Goal: Check status: Check status

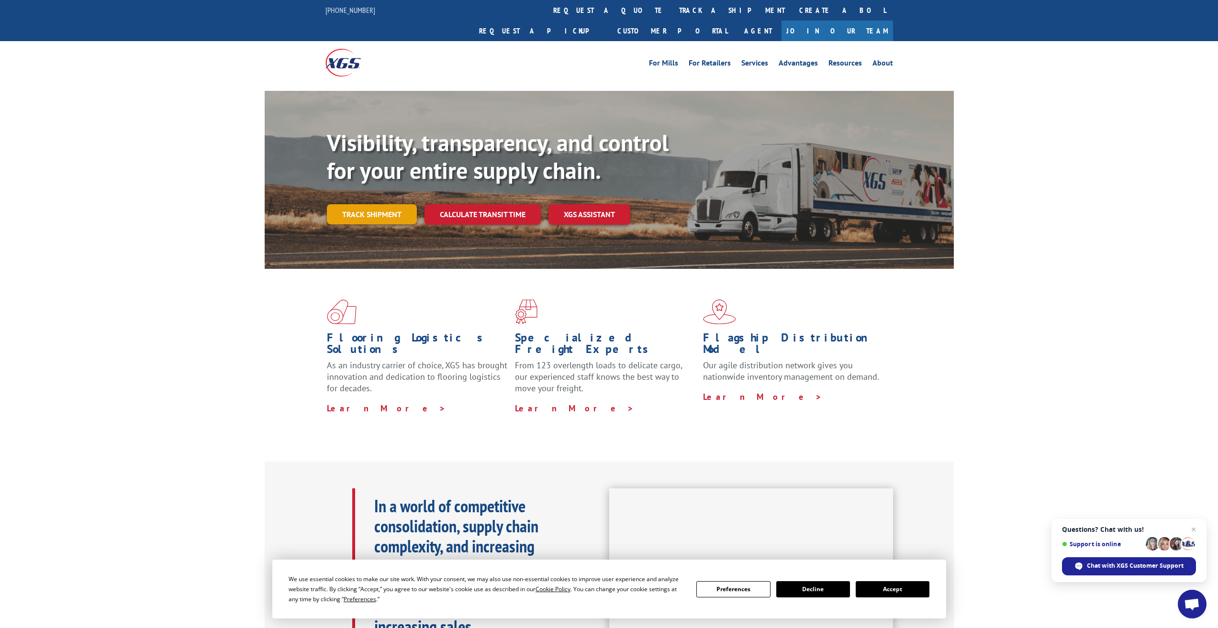
click at [383, 204] on link "Track shipment" at bounding box center [372, 214] width 90 height 20
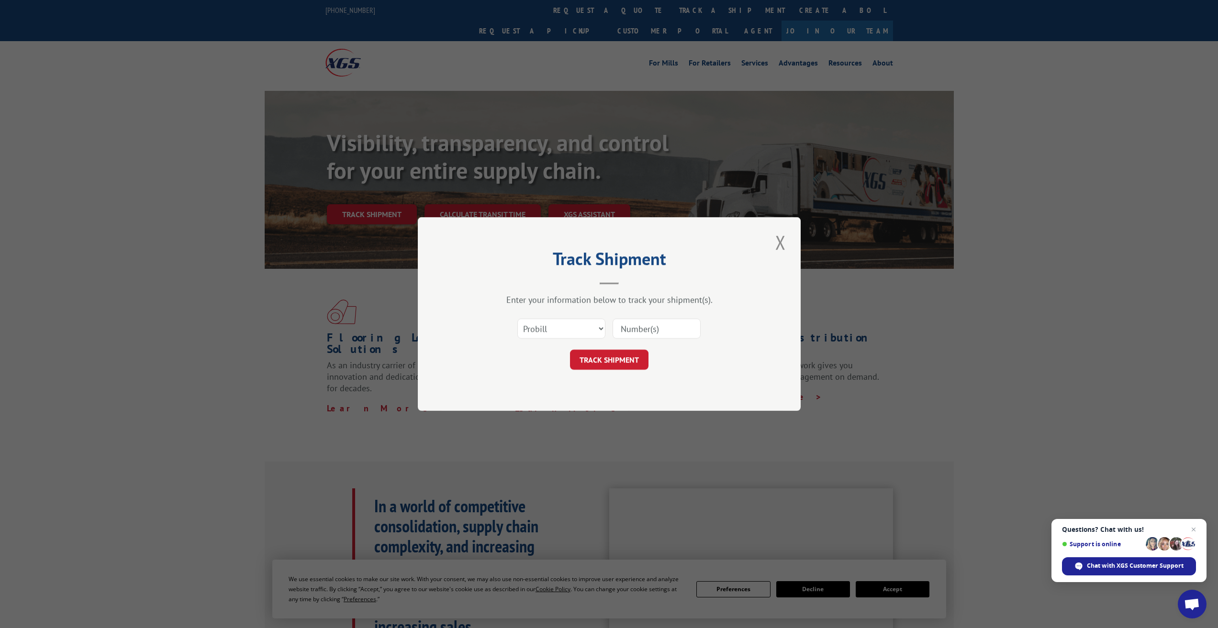
click at [642, 326] on input at bounding box center [657, 329] width 88 height 20
paste input "[PERSON_NAME][EMAIL_ADDRESS][DOMAIN_NAME]"
drag, startPoint x: 693, startPoint y: 329, endPoint x: 592, endPoint y: 324, distance: 101.6
click at [592, 324] on div "Select category... Probill BOL PO [PERSON_NAME][EMAIL_ADDRESS][DOMAIN_NAME]" at bounding box center [609, 329] width 287 height 32
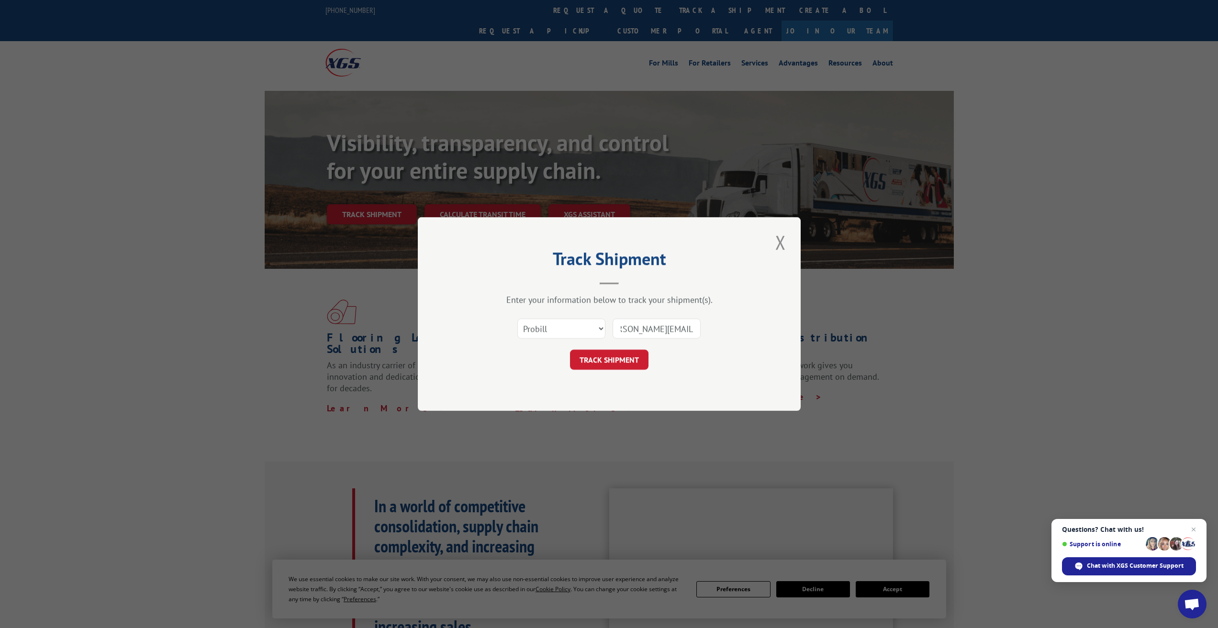
scroll to position [0, 0]
paste input "17513061"
type input "17513061"
click at [639, 358] on button "TRACK SHIPMENT" at bounding box center [609, 360] width 78 height 20
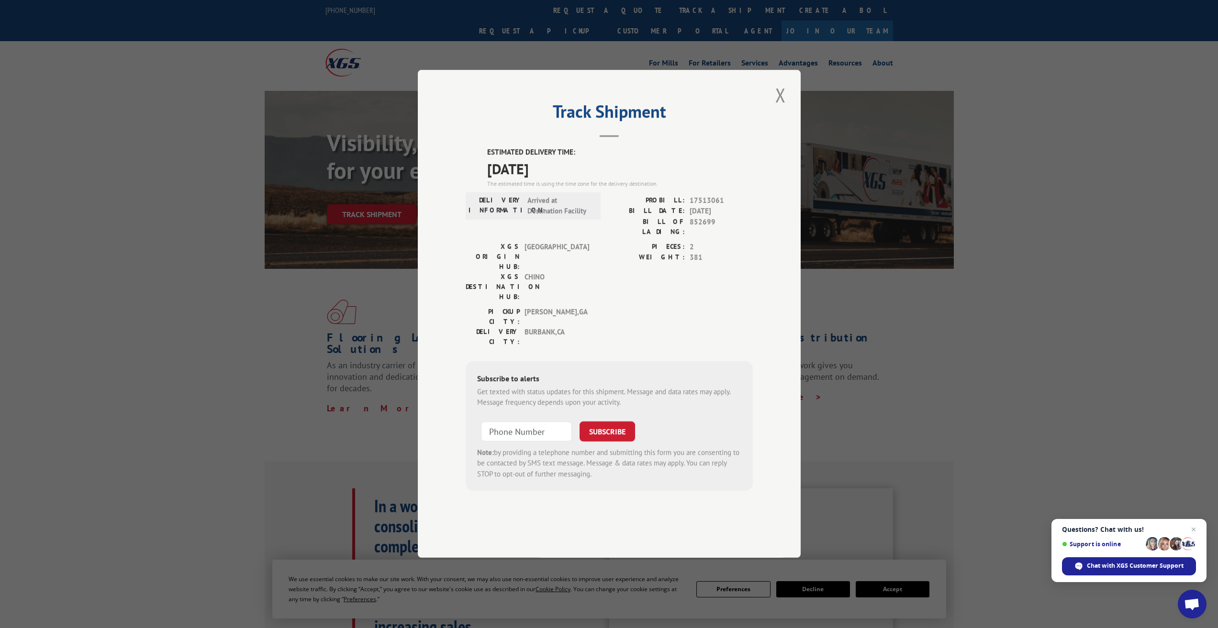
click at [1125, 325] on div "Track Shipment ESTIMATED DELIVERY TIME: [DATE] The estimated time is using the …" at bounding box center [609, 314] width 1218 height 628
click at [656, 361] on div "Subscribe to alerts Get texted with status updates for this shipment. Message a…" at bounding box center [609, 426] width 287 height 130
click at [617, 320] on div "PICKUP CITY: [GEOGRAPHIC_DATA] , [GEOGRAPHIC_DATA]: [GEOGRAPHIC_DATA] , [GEOGRA…" at bounding box center [609, 329] width 287 height 45
click at [782, 108] on button "Close modal" at bounding box center [780, 95] width 16 height 26
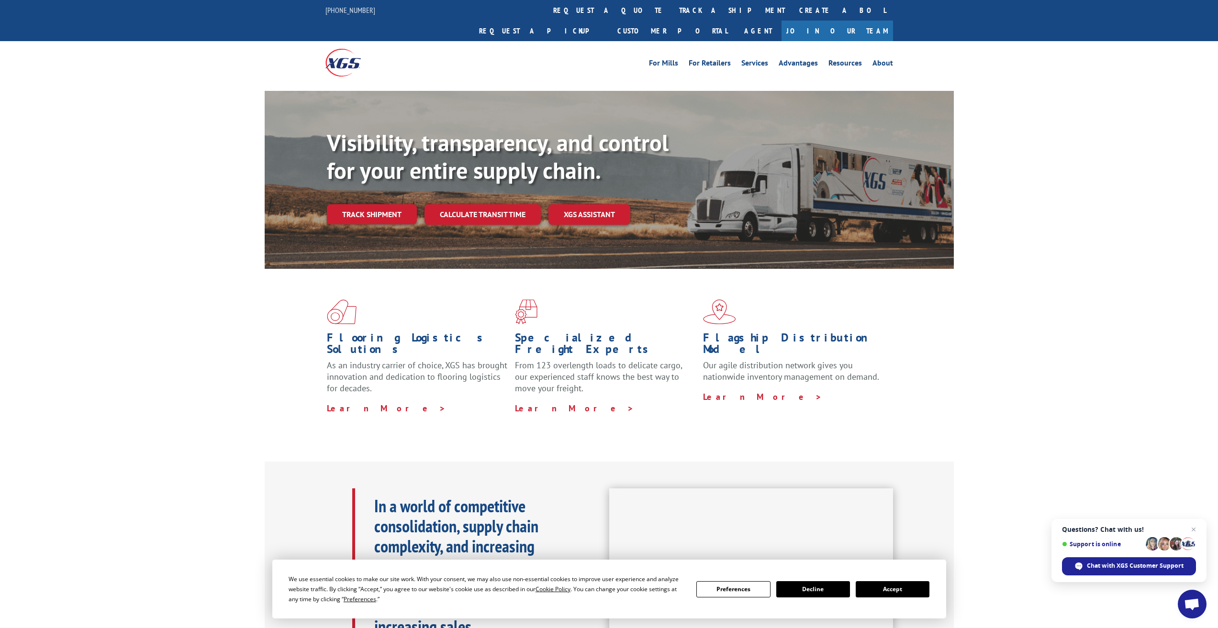
click at [1006, 289] on div "Flooring Logistics Solutions As an industry carrier of choice, XGS has brought …" at bounding box center [609, 365] width 1218 height 192
click at [1192, 531] on span "Open chat" at bounding box center [1194, 530] width 12 height 12
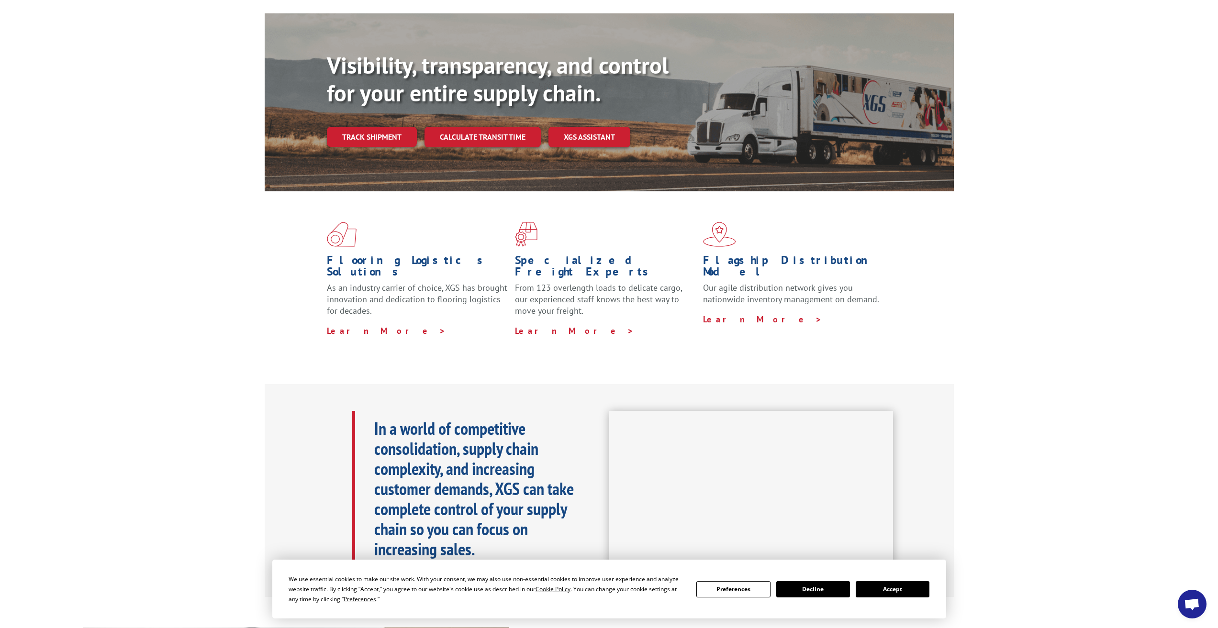
scroll to position [191, 0]
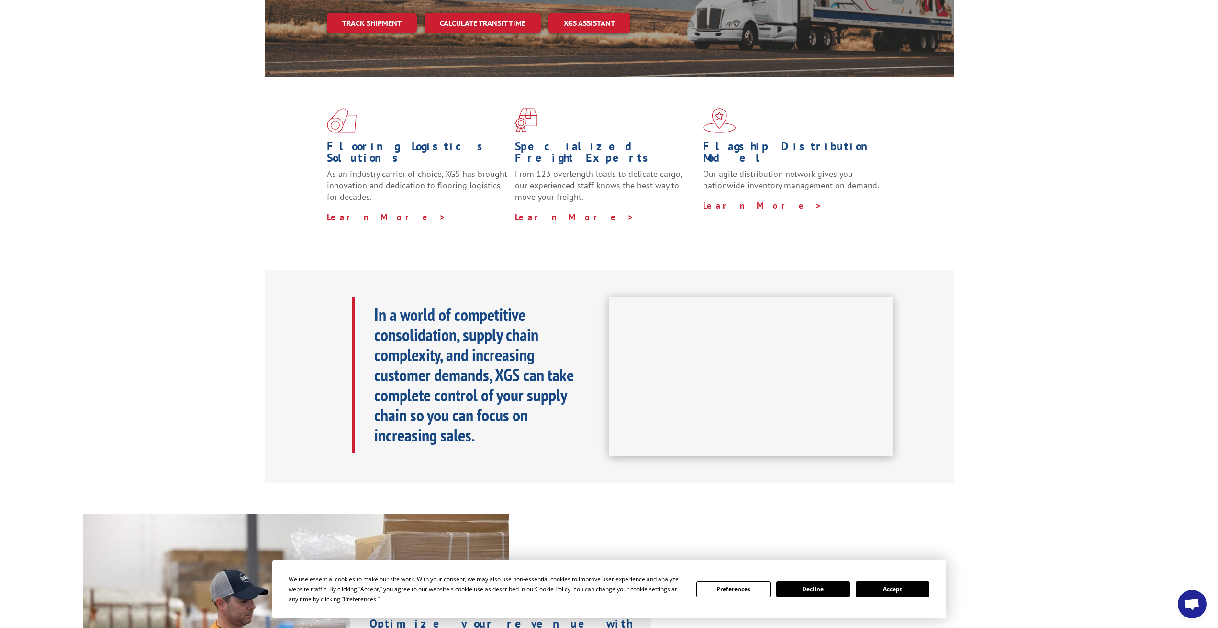
click at [805, 596] on button "Decline" at bounding box center [813, 589] width 74 height 16
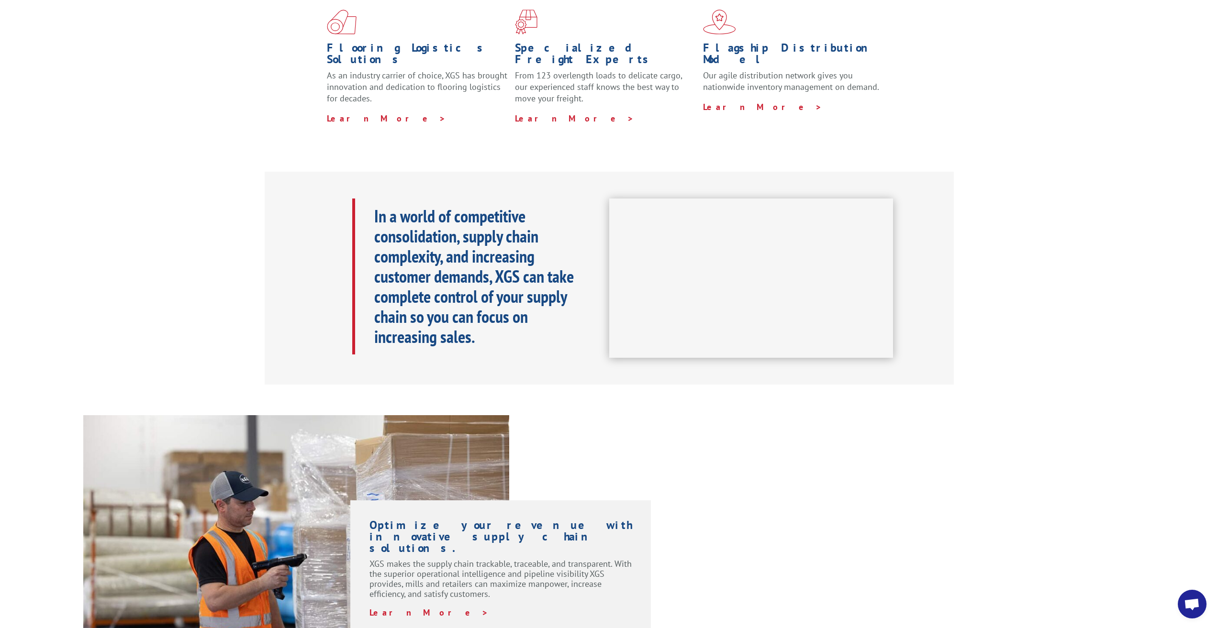
scroll to position [431, 0]
